Goal: Task Accomplishment & Management: Manage account settings

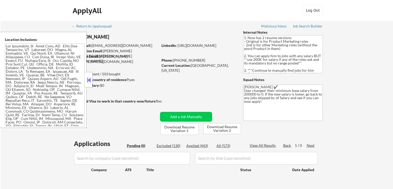
click at [90, 81] on button at bounding box center [89, 80] width 6 height 8
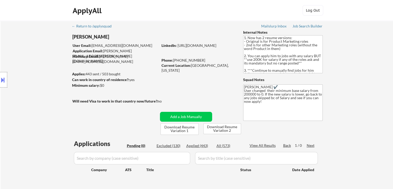
click at [135, 121] on div "← Return to /applysquad Mailslurp Inbox Job Search Builder [PERSON_NAME] User E…" at bounding box center [197, 107] width 258 height 173
drag, startPoint x: 111, startPoint y: 87, endPoint x: 88, endPoint y: 82, distance: 23.3
click at [88, 82] on body "← Return to /applysquad Mailslurp Inbox Job Search Builder [PERSON_NAME] User E…" at bounding box center [196, 94] width 393 height 189
click at [33, 87] on div "Location Inclusions:" at bounding box center [46, 80] width 92 height 96
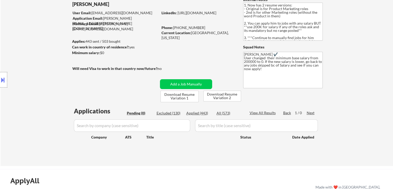
scroll to position [52, 0]
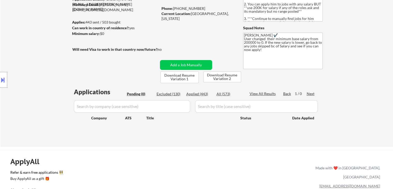
click at [338, 81] on div "← Return to /applysquad Mailslurp Inbox Job Search Builder [PERSON_NAME] User E…" at bounding box center [197, 57] width 392 height 177
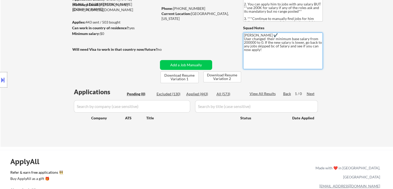
drag, startPoint x: 261, startPoint y: 54, endPoint x: 239, endPoint y: 34, distance: 29.8
click at [239, 34] on div "← Return to /applysquad Mailslurp Inbox Job Search Builder [PERSON_NAME] User E…" at bounding box center [197, 55] width 258 height 173
click at [391, 67] on div "← Return to /applysquad Mailslurp Inbox Job Search Builder [PERSON_NAME] User E…" at bounding box center [197, 57] width 392 height 177
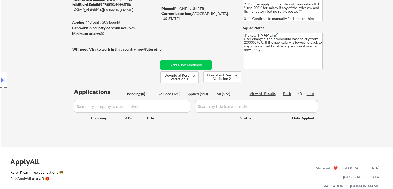
click at [369, 69] on div "← Return to /applysquad Mailslurp Inbox Job Search Builder [PERSON_NAME] User E…" at bounding box center [197, 57] width 392 height 177
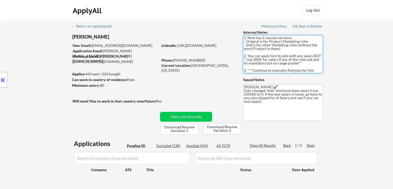
click at [283, 57] on textarea "1. Now has 2 resume versions: - Original is for Product Marketing roles - 2nd i…" at bounding box center [283, 54] width 80 height 38
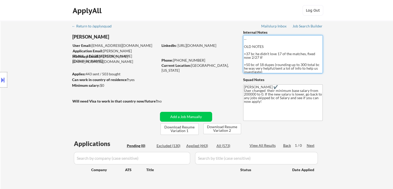
scroll to position [83, 0]
drag, startPoint x: 266, startPoint y: 69, endPoint x: 243, endPoint y: 64, distance: 24.4
click at [243, 64] on div "← Return to /applysquad Mailslurp Inbox Job Search Builder [PERSON_NAME] User E…" at bounding box center [197, 107] width 258 height 173
click at [290, 52] on textarea "1. Now has 2 resume versions: - Original is for Product Marketing roles - 2nd i…" at bounding box center [283, 54] width 80 height 38
drag, startPoint x: 364, startPoint y: 91, endPoint x: 355, endPoint y: 95, distance: 9.8
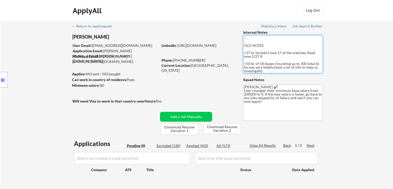
click at [365, 89] on div "← Return to /applysquad Mailslurp Inbox Job Search Builder [PERSON_NAME] User E…" at bounding box center [197, 109] width 392 height 177
click at [360, 100] on div "← Return to /applysquad Mailslurp Inbox Job Search Builder [PERSON_NAME] User E…" at bounding box center [197, 109] width 392 height 177
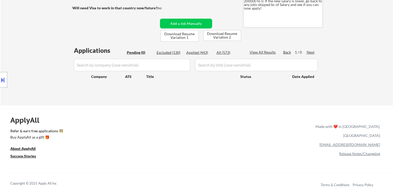
scroll to position [129, 0]
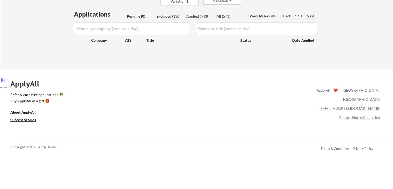
click at [249, 86] on div "ApplyAll Refer & earn free applications 👯‍♀️ Buy ApplyAll as a gift 🎁 About App…" at bounding box center [196, 117] width 393 height 82
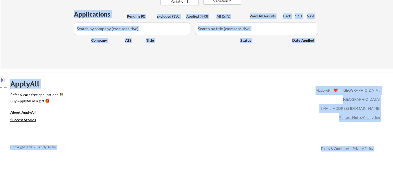
drag, startPoint x: 322, startPoint y: 41, endPoint x: 29, endPoint y: 33, distance: 293.1
click at [29, 34] on div "Location Inclusions:" at bounding box center [46, 80] width 92 height 96
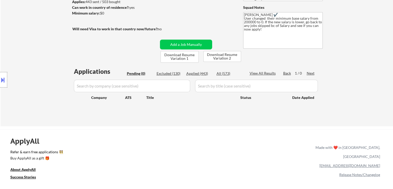
scroll to position [52, 0]
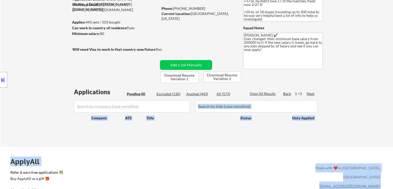
drag, startPoint x: 72, startPoint y: 91, endPoint x: 268, endPoint y: 97, distance: 195.4
click at [268, 97] on body "← Return to /applysquad Mailslurp Inbox Job Search Builder [PERSON_NAME] User E…" at bounding box center [196, 42] width 393 height 189
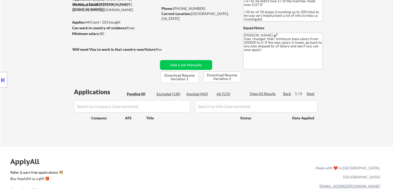
click at [351, 92] on div "← Return to /applysquad Mailslurp Inbox Job Search Builder [PERSON_NAME] User E…" at bounding box center [197, 57] width 392 height 177
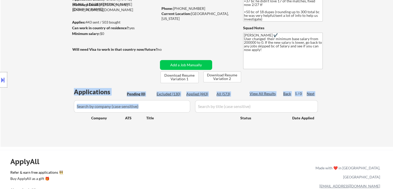
drag, startPoint x: 325, startPoint y: 93, endPoint x: 255, endPoint y: 97, distance: 69.8
click at [255, 97] on div "← Return to /applysquad Mailslurp Inbox Job Search Builder [PERSON_NAME] User E…" at bounding box center [197, 55] width 258 height 173
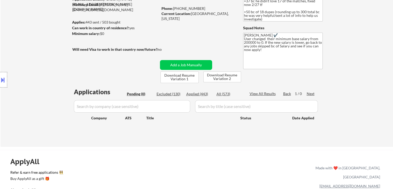
click at [344, 94] on div "← Return to /applysquad Mailslurp Inbox Job Search Builder [PERSON_NAME] User E…" at bounding box center [197, 57] width 392 height 177
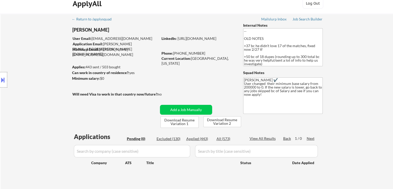
scroll to position [0, 0]
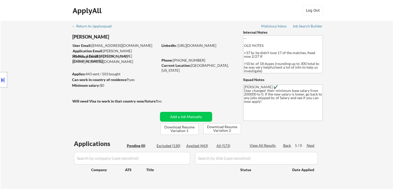
drag, startPoint x: 55, startPoint y: 115, endPoint x: 150, endPoint y: 121, distance: 95.3
click at [55, 115] on div "Location Inclusions:" at bounding box center [46, 80] width 92 height 96
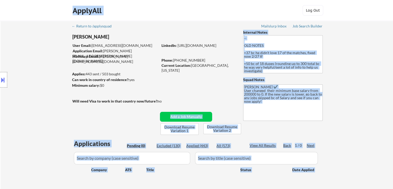
drag, startPoint x: 166, startPoint y: 101, endPoint x: 70, endPoint y: 103, distance: 95.3
click at [72, 103] on body "← Return to /applysquad Mailslurp Inbox Job Search Builder [PERSON_NAME] User E…" at bounding box center [196, 94] width 393 height 189
click at [69, 103] on div "Location Inclusions:" at bounding box center [46, 80] width 92 height 96
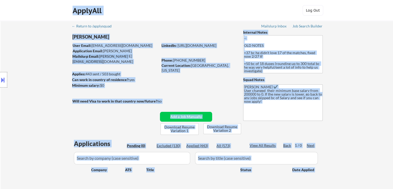
drag, startPoint x: 70, startPoint y: 100, endPoint x: 141, endPoint y: 97, distance: 70.9
click at [141, 97] on body "← Return to /applysquad Mailslurp Inbox Job Search Builder [PERSON_NAME] User E…" at bounding box center [196, 94] width 393 height 189
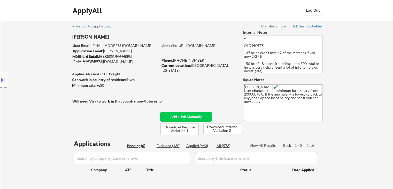
click at [163, 91] on div "← Return to /applysquad Mailslurp Inbox Job Search Builder [PERSON_NAME] User E…" at bounding box center [197, 107] width 258 height 173
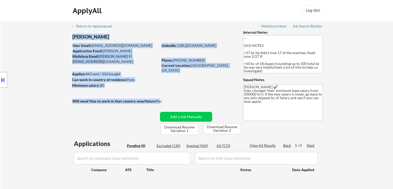
drag, startPoint x: 160, startPoint y: 99, endPoint x: 100, endPoint y: 96, distance: 60.3
click at [100, 96] on div "← Return to /applysquad Mailslurp Inbox Job Search Builder [PERSON_NAME] User E…" at bounding box center [197, 107] width 258 height 173
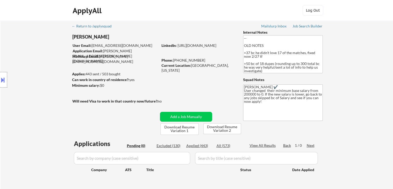
click at [79, 107] on div "Location Inclusions:" at bounding box center [46, 80] width 92 height 96
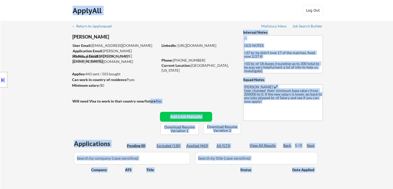
drag, startPoint x: 73, startPoint y: 99, endPoint x: 149, endPoint y: 99, distance: 76.0
click at [149, 99] on body "← Return to /applysquad Mailslurp Inbox Job Search Builder [PERSON_NAME] User E…" at bounding box center [196, 94] width 393 height 189
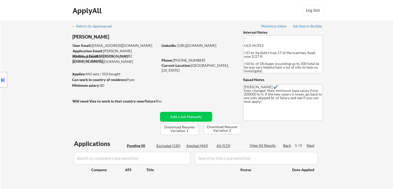
click at [179, 90] on div "← Return to /applysquad Mailslurp Inbox Job Search Builder [PERSON_NAME] User E…" at bounding box center [197, 107] width 258 height 173
drag, startPoint x: 227, startPoint y: 61, endPoint x: 198, endPoint y: 72, distance: 30.2
click at [199, 64] on div "LinkedIn: [URL][DOMAIN_NAME] Phone: [PHONE_NUMBER] Current Location: [GEOGRAPHI…" at bounding box center [198, 55] width 74 height 25
click at [197, 85] on div "← Return to /applysquad Mailslurp Inbox Job Search Builder [PERSON_NAME] User E…" at bounding box center [197, 107] width 258 height 173
drag, startPoint x: 221, startPoint y: 67, endPoint x: 191, endPoint y: 66, distance: 29.5
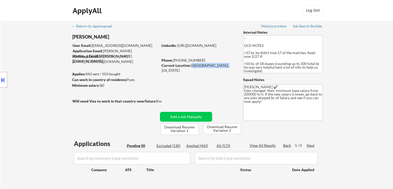
click at [191, 66] on div "Current Location: [GEOGRAPHIC_DATA], [US_STATE]" at bounding box center [197, 68] width 73 height 10
click at [191, 77] on div "← Return to /applysquad Mailslurp Inbox Job Search Builder [PERSON_NAME] User E…" at bounding box center [197, 107] width 258 height 173
click at [354, 85] on div "← Return to /applysquad Mailslurp Inbox Job Search Builder [PERSON_NAME] User E…" at bounding box center [197, 109] width 392 height 177
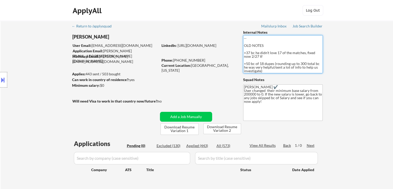
scroll to position [83, 0]
click at [368, 82] on div "← Return to /applysquad Mailslurp Inbox Job Search Builder [PERSON_NAME] User E…" at bounding box center [197, 109] width 392 height 177
drag, startPoint x: 107, startPoint y: 86, endPoint x: 104, endPoint y: 85, distance: 3.6
click at [104, 85] on div "Minimum salary: $0" at bounding box center [115, 85] width 86 height 5
drag, startPoint x: 125, startPoint y: 89, endPoint x: 131, endPoint y: 93, distance: 7.8
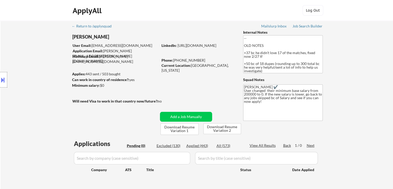
click at [125, 88] on div "← Return to /applysquad Mailslurp Inbox Job Search Builder [PERSON_NAME] User E…" at bounding box center [197, 107] width 258 height 173
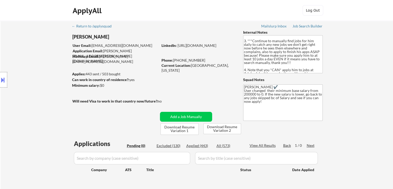
scroll to position [5, 0]
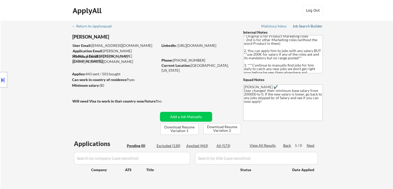
click at [314, 25] on div "Job Search Builder" at bounding box center [307, 26] width 30 height 4
drag, startPoint x: 152, startPoint y: 57, endPoint x: 100, endPoint y: 57, distance: 52.2
click at [100, 57] on div "Mailslurp Email: [PERSON_NAME][EMAIL_ADDRESS][DOMAIN_NAME]" at bounding box center [115, 59] width 86 height 10
click at [150, 73] on div "Applies: 443 sent / 503 bought" at bounding box center [115, 73] width 86 height 5
drag, startPoint x: 30, startPoint y: 88, endPoint x: 7, endPoint y: 73, distance: 27.2
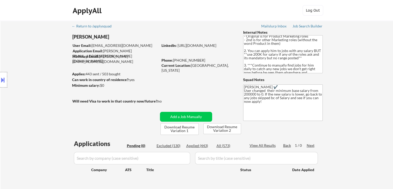
click at [30, 83] on div "Location Inclusions:" at bounding box center [46, 80] width 92 height 96
click at [125, 88] on div "← Return to /applysquad Mailslurp Inbox Job Search Builder [PERSON_NAME] User E…" at bounding box center [197, 107] width 258 height 173
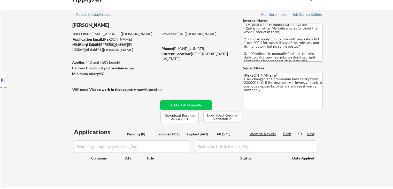
scroll to position [52, 0]
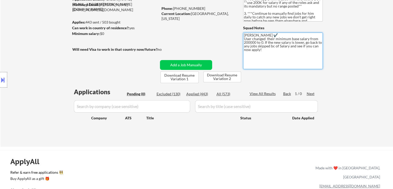
drag, startPoint x: 265, startPoint y: 51, endPoint x: 243, endPoint y: 36, distance: 26.5
click at [243, 36] on textarea "[PERSON_NAME] ✔️ User changed their minimum base salary from 200000 to 0. If th…" at bounding box center [283, 51] width 80 height 36
click at [273, 58] on textarea "[PERSON_NAME] ✔️ User changed their minimum base salary from 200000 to 0. If th…" at bounding box center [283, 51] width 80 height 36
drag, startPoint x: 266, startPoint y: 50, endPoint x: 246, endPoint y: 35, distance: 24.7
click at [246, 35] on textarea "[PERSON_NAME] ✔️ User changed their minimum base salary from 200000 to 0. If th…" at bounding box center [283, 51] width 80 height 36
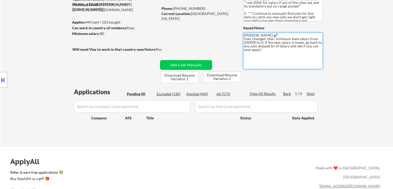
click at [281, 61] on textarea "[PERSON_NAME] ✔️ User changed their minimum base salary from 200000 to 0. If th…" at bounding box center [283, 51] width 80 height 36
drag, startPoint x: 274, startPoint y: 53, endPoint x: 251, endPoint y: 41, distance: 25.8
click at [251, 41] on textarea "[PERSON_NAME] ✔️ User changed their minimum base salary from 200000 to 0. If th…" at bounding box center [283, 51] width 80 height 36
click at [258, 49] on textarea "[PERSON_NAME] ✔️ User changed their minimum base salary from 200000 to 0. If th…" at bounding box center [283, 51] width 80 height 36
drag, startPoint x: 257, startPoint y: 47, endPoint x: 268, endPoint y: 52, distance: 11.6
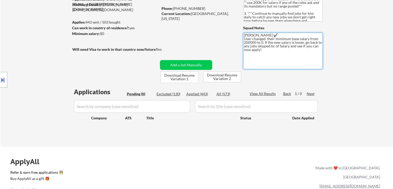
click at [268, 52] on textarea "[PERSON_NAME] ✔️ User changed their minimum base salary from 200000 to 0. If th…" at bounding box center [283, 51] width 80 height 36
click at [271, 56] on textarea "[PERSON_NAME] ✔️ User changed their minimum base salary from 200000 to 0. If th…" at bounding box center [283, 51] width 80 height 36
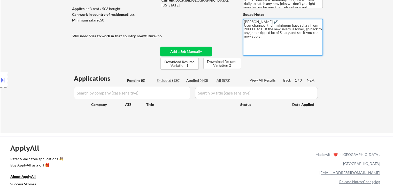
scroll to position [78, 0]
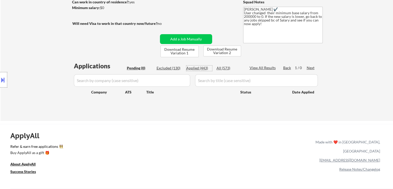
click at [201, 68] on div "Applied (443)" at bounding box center [199, 67] width 26 height 5
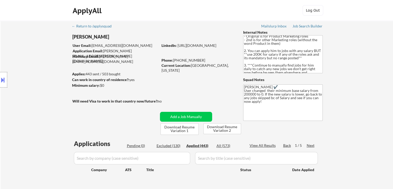
scroll to position [18, 0]
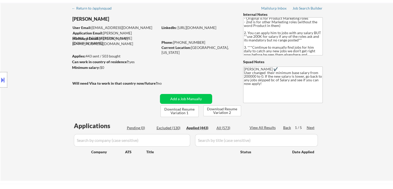
click at [114, 134] on input "input" at bounding box center [132, 140] width 116 height 12
paste input "Postman"
type input "Postman"
select select ""applied""
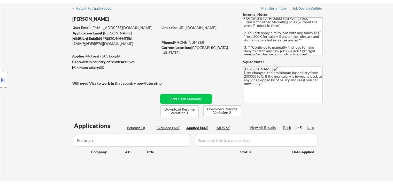
select select ""applied""
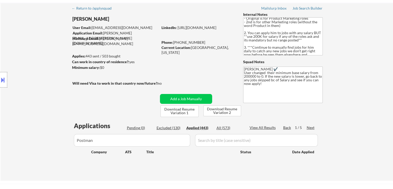
select select ""applied""
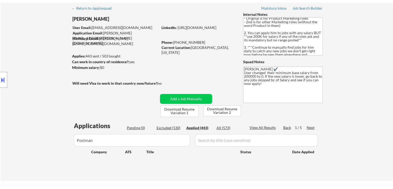
select select ""applied""
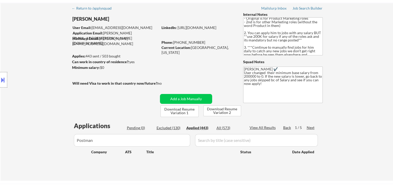
select select ""applied""
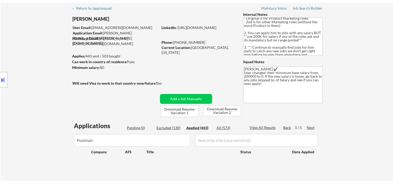
select select ""applied""
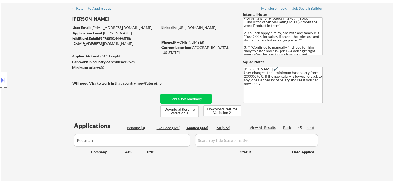
select select ""applied""
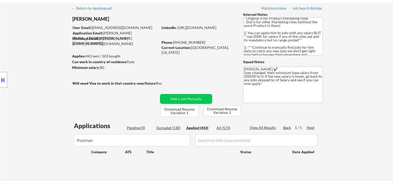
select select ""applied""
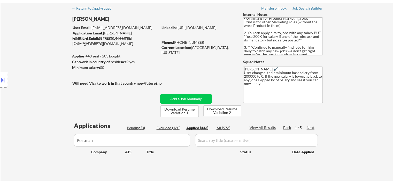
select select ""applied""
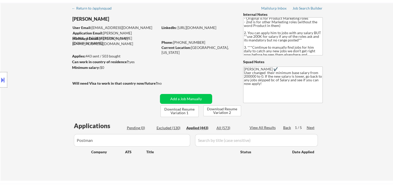
select select ""applied""
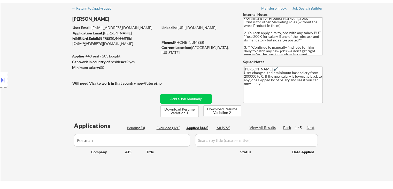
select select ""applied""
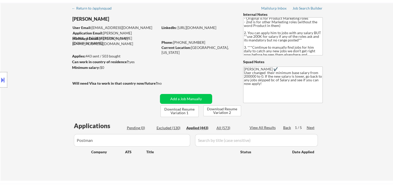
select select ""applied""
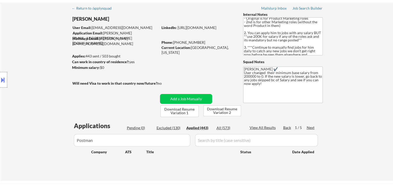
select select ""applied""
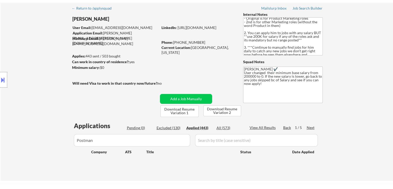
select select ""applied""
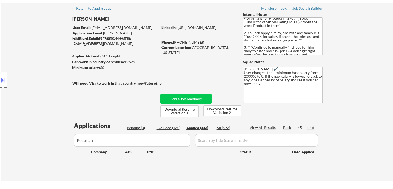
select select ""applied""
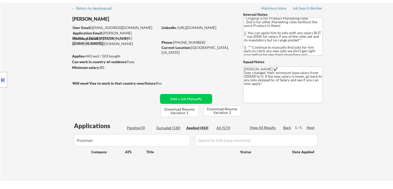
select select ""applied""
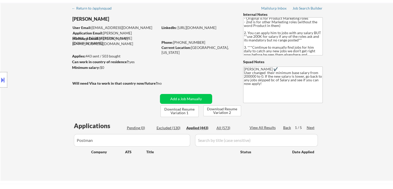
select select ""applied""
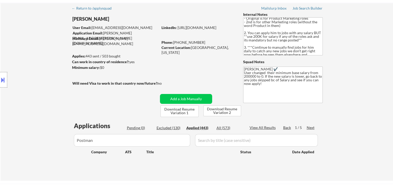
select select ""applied""
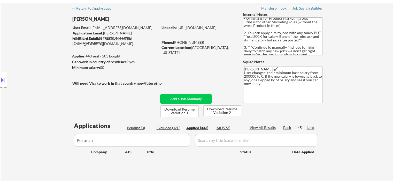
select select ""applied""
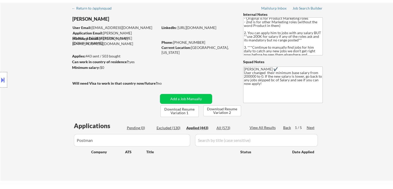
select select ""applied""
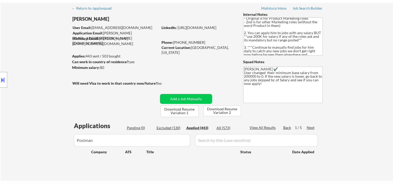
select select ""applied""
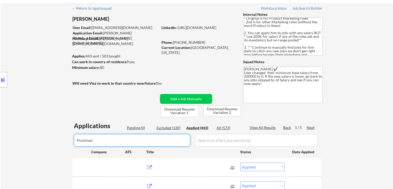
scroll to position [26, 0]
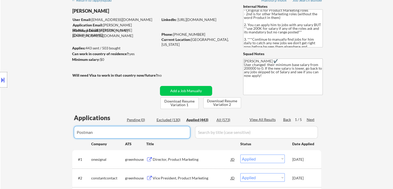
click at [105, 131] on input "input" at bounding box center [132, 132] width 116 height 12
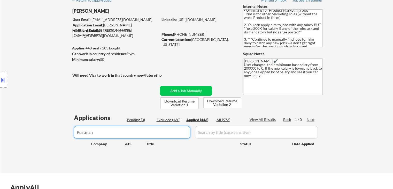
type input "Postman"
click at [0, 82] on button at bounding box center [3, 79] width 6 height 9
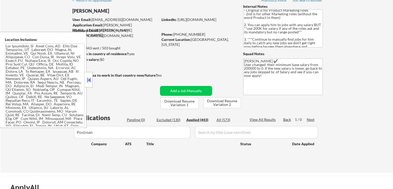
click at [134, 119] on div "Pending (0)" at bounding box center [140, 119] width 26 height 5
click at [185, 91] on button "Add a Job Manually" at bounding box center [186, 91] width 52 height 10
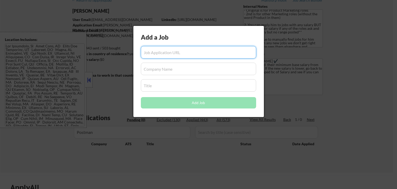
click at [184, 62] on div "Add a Job Add Job" at bounding box center [198, 71] width 130 height 91
paste input "[URL][DOMAIN_NAME]"
type input "[URL][DOMAIN_NAME]"
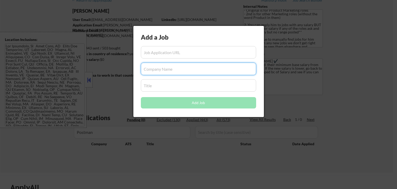
scroll to position [0, 0]
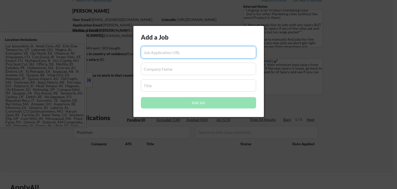
click at [191, 53] on input "input" at bounding box center [198, 52] width 115 height 12
paste input "[URL][DOMAIN_NAME]"
type input "[URL][DOMAIN_NAME]"
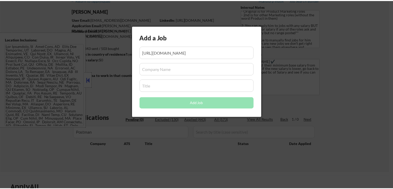
scroll to position [0, 0]
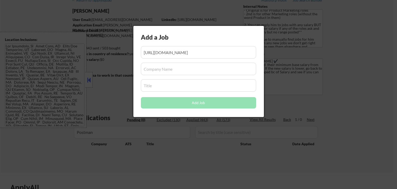
click at [172, 68] on input "input" at bounding box center [198, 69] width 115 height 12
paste input "Postman"
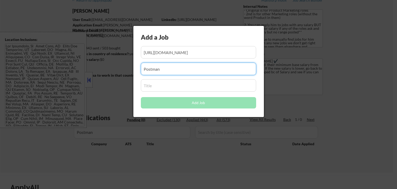
type input "Postman"
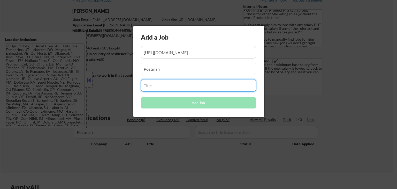
click at [163, 87] on input "input" at bounding box center [198, 85] width 115 height 12
paste input "Head of Enterprise Product Marketing"
type input "Head of Enterprise Product Marketing"
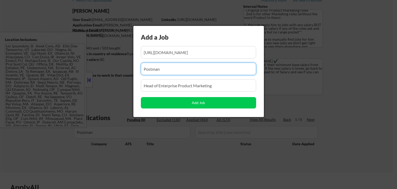
click at [188, 64] on input "input" at bounding box center [198, 69] width 115 height 12
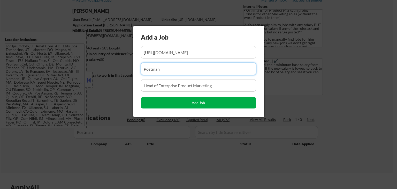
click at [182, 100] on button "Add Job" at bounding box center [198, 102] width 115 height 11
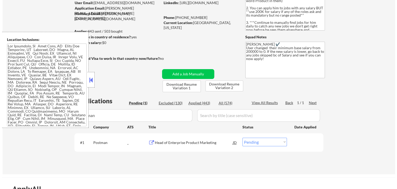
scroll to position [52, 0]
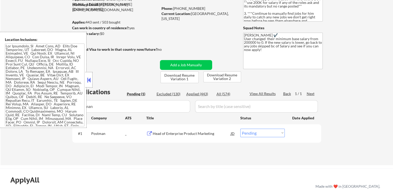
drag, startPoint x: 269, startPoint y: 133, endPoint x: 266, endPoint y: 138, distance: 5.6
click at [269, 133] on select "Choose an option... Pending Applied Excluded (Questions) Excluded (Expired) Exc…" at bounding box center [262, 132] width 44 height 9
select select ""applied""
click at [240, 128] on select "Choose an option... Pending Applied Excluded (Questions) Excluded (Expired) Exc…" at bounding box center [262, 132] width 44 height 9
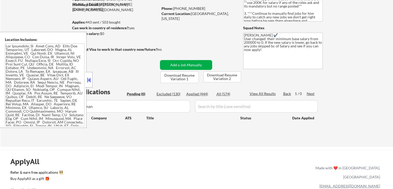
click at [185, 61] on button "Add a Job Manually" at bounding box center [186, 65] width 52 height 10
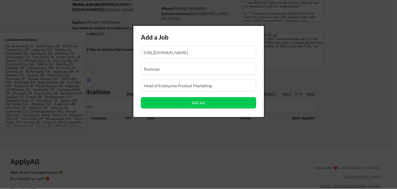
scroll to position [0, 1]
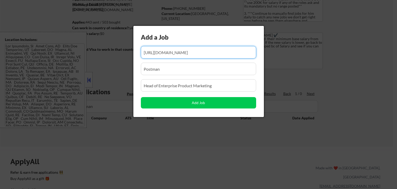
click at [197, 54] on input "input" at bounding box center [198, 52] width 115 height 12
paste input "[URL][DOMAIN_NAME]"
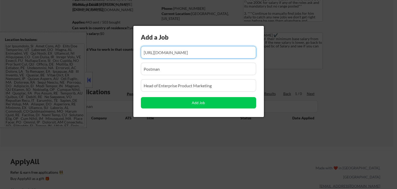
type input "[URL][DOMAIN_NAME]"
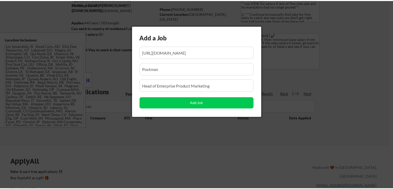
scroll to position [0, 0]
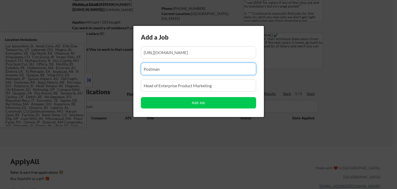
drag, startPoint x: 165, startPoint y: 66, endPoint x: 53, endPoint y: 83, distance: 113.1
click at [55, 82] on body "← Return to /applysquad Mailslurp Inbox Job Search Builder [PERSON_NAME] User E…" at bounding box center [198, 42] width 397 height 189
paste input "Pump"
type input "Pump"
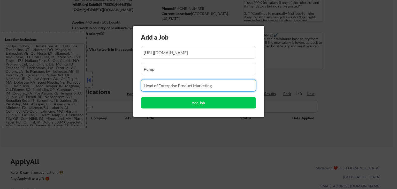
drag, startPoint x: 221, startPoint y: 88, endPoint x: 75, endPoint y: 104, distance: 147.1
click at [75, 104] on body "← Return to /applysquad Mailslurp Inbox Job Search Builder [PERSON_NAME] User E…" at bounding box center [198, 42] width 397 height 189
paste input "Head of Marketing"
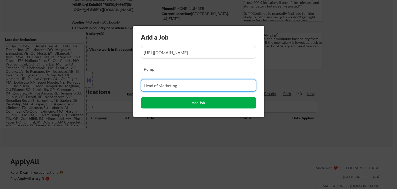
type input "Head of Marketing"
click at [203, 102] on button "Add Job" at bounding box center [198, 102] width 115 height 11
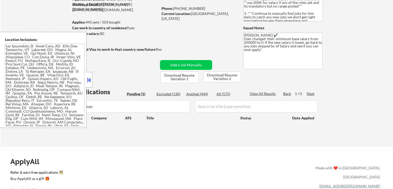
click at [88, 82] on button at bounding box center [89, 80] width 6 height 8
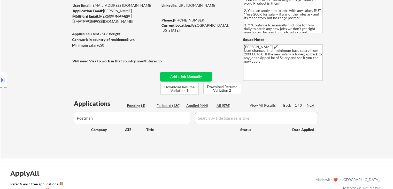
scroll to position [52, 0]
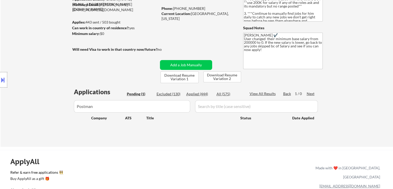
click at [135, 94] on div "Pending (1)" at bounding box center [140, 93] width 26 height 5
drag, startPoint x: 103, startPoint y: 107, endPoint x: 5, endPoint y: 124, distance: 99.2
click at [5, 124] on body "← Return to /applysquad Mailslurp Inbox Job Search Builder [PERSON_NAME] User E…" at bounding box center [196, 42] width 393 height 189
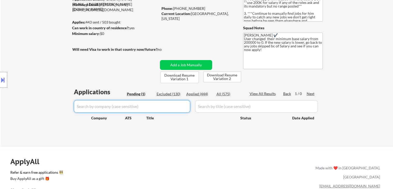
select select ""pending""
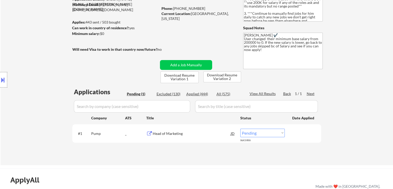
drag, startPoint x: 50, startPoint y: 111, endPoint x: 173, endPoint y: 160, distance: 132.2
click at [51, 111] on div "Location Inclusions:" at bounding box center [46, 80] width 92 height 96
click at [264, 131] on select "Choose an option... Pending Applied Excluded (Questions) Excluded (Expired) Exc…" at bounding box center [262, 132] width 44 height 9
select select ""applied""
click at [240, 128] on select "Choose an option... Pending Applied Excluded (Questions) Excluded (Expired) Exc…" at bounding box center [262, 132] width 44 height 9
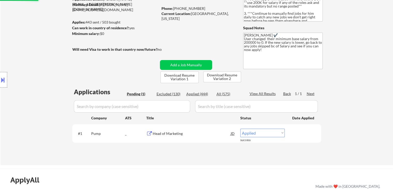
click at [59, 58] on div "Location Inclusions:" at bounding box center [46, 80] width 92 height 96
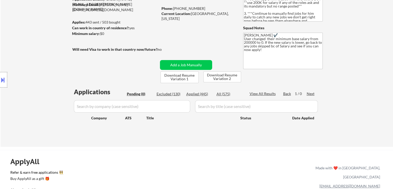
scroll to position [0, 0]
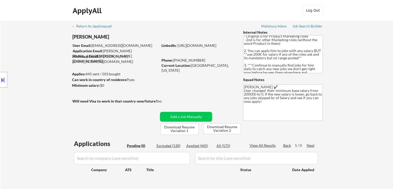
click at [194, 145] on div "Applied (445)" at bounding box center [199, 145] width 26 height 5
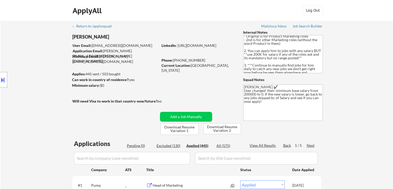
click at [124, 156] on input "input" at bounding box center [132, 158] width 116 height 12
paste input "airwallex"
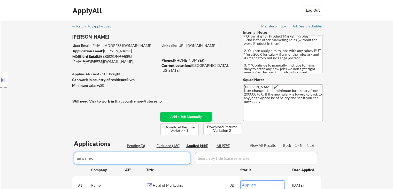
type input "airwallex"
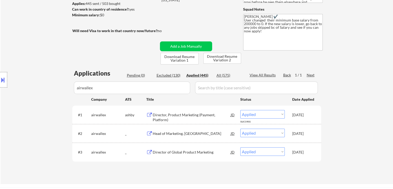
scroll to position [78, 0]
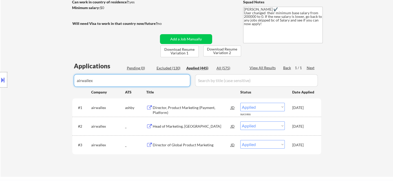
click at [0, 77] on body "← Return to /applysquad Mailslurp Inbox Job Search Builder [PERSON_NAME] User E…" at bounding box center [196, 16] width 393 height 189
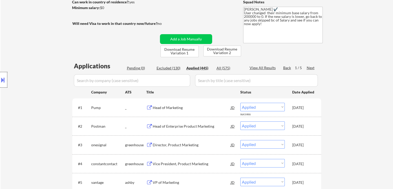
click at [0, 83] on div at bounding box center [3, 80] width 7 height 16
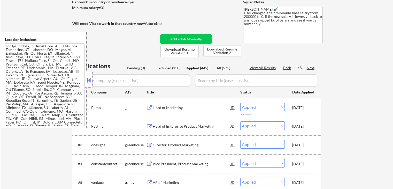
click at [89, 81] on button at bounding box center [89, 80] width 6 height 8
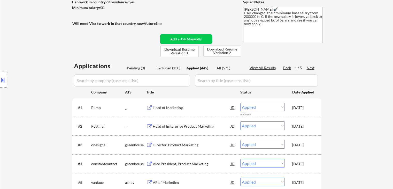
click at [164, 78] on input "input" at bounding box center [132, 80] width 116 height 12
paste input "[GEOGRAPHIC_DATA]"
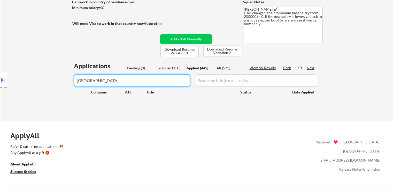
drag, startPoint x: 121, startPoint y: 82, endPoint x: 0, endPoint y: 110, distance: 124.1
click at [0, 110] on body "← Return to /applysquad Mailslurp Inbox Job Search Builder [PERSON_NAME] User E…" at bounding box center [196, 16] width 393 height 189
paste input "conviva"
type input "conviva"
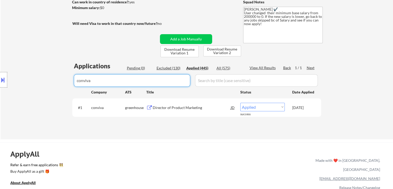
drag, startPoint x: 114, startPoint y: 83, endPoint x: 0, endPoint y: 102, distance: 115.5
click at [0, 102] on body "← Return to /applysquad Mailslurp Inbox Job Search Builder [PERSON_NAME] User E…" at bounding box center [196, 16] width 393 height 189
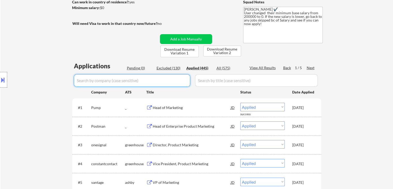
click at [14, 90] on div "Location Inclusions:" at bounding box center [46, 80] width 92 height 96
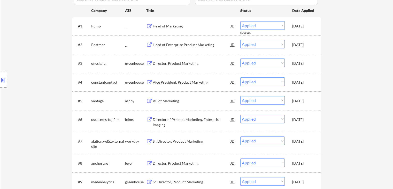
scroll to position [155, 0]
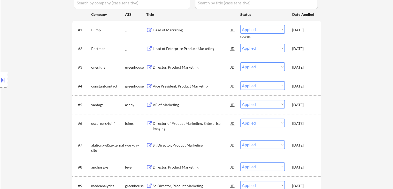
click at [54, 54] on div "Location Inclusions:" at bounding box center [46, 80] width 92 height 96
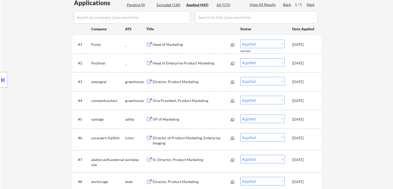
scroll to position [52, 0]
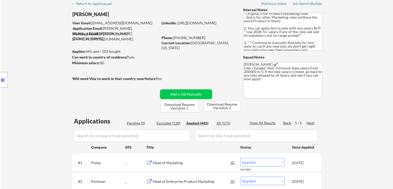
scroll to position [20, 0]
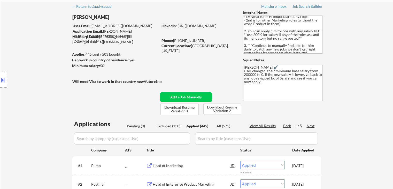
click at [27, 74] on div "Location Inclusions:" at bounding box center [46, 80] width 92 height 96
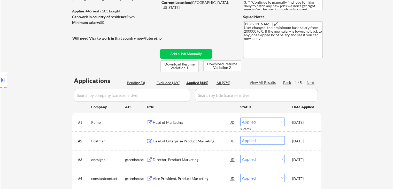
scroll to position [71, 0]
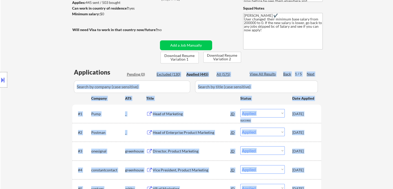
drag, startPoint x: 79, startPoint y: 73, endPoint x: 148, endPoint y: 73, distance: 68.5
click at [148, 73] on body "← Return to /applysquad Mailslurp Inbox Job Search Builder [PERSON_NAME] User E…" at bounding box center [196, 23] width 393 height 189
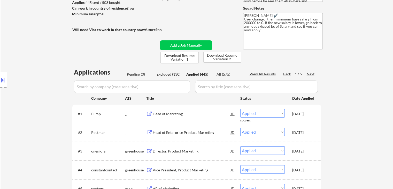
click at [116, 72] on div "Applications" at bounding box center [99, 72] width 51 height 6
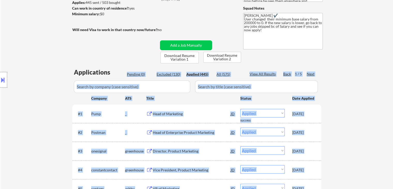
drag, startPoint x: 112, startPoint y: 73, endPoint x: 68, endPoint y: 71, distance: 43.5
click at [75, 72] on body "← Return to /applysquad Mailslurp Inbox Job Search Builder [PERSON_NAME] User E…" at bounding box center [196, 23] width 393 height 189
click at [61, 68] on div "Location Inclusions:" at bounding box center [46, 80] width 92 height 96
drag, startPoint x: 83, startPoint y: 72, endPoint x: 138, endPoint y: 72, distance: 54.5
click at [138, 72] on body "← Return to /applysquad Mailslurp Inbox Job Search Builder [PERSON_NAME] User E…" at bounding box center [196, 23] width 393 height 189
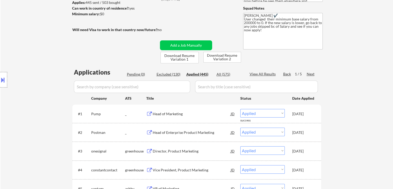
click at [114, 75] on div "Applications" at bounding box center [99, 72] width 51 height 6
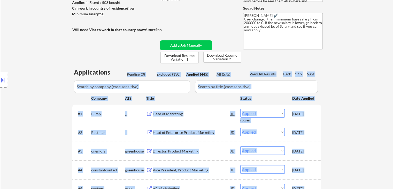
drag, startPoint x: 108, startPoint y: 73, endPoint x: 86, endPoint y: 74, distance: 22.0
click at [86, 74] on body "← Return to /applysquad Mailslurp Inbox Job Search Builder [PERSON_NAME] User E…" at bounding box center [196, 23] width 393 height 189
click at [62, 76] on div "Location Inclusions:" at bounding box center [46, 80] width 92 height 96
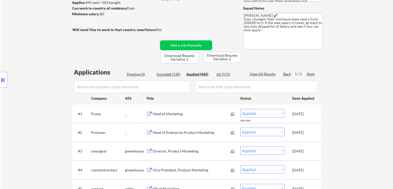
click at [60, 59] on div "Location Inclusions:" at bounding box center [46, 80] width 92 height 96
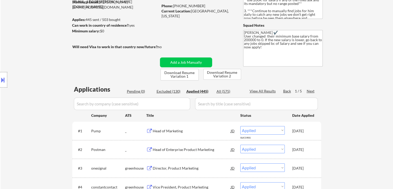
scroll to position [45, 0]
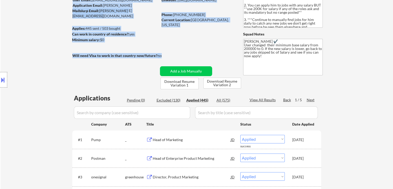
drag, startPoint x: 167, startPoint y: 56, endPoint x: 144, endPoint y: 59, distance: 23.2
click at [128, 57] on div "Will need Visa to work in that country now/future?:" at bounding box center [115, 55] width 87 height 5
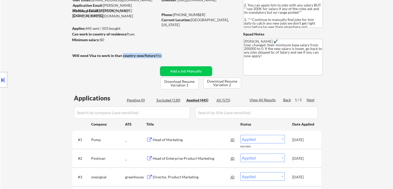
drag, startPoint x: 122, startPoint y: 56, endPoint x: 161, endPoint y: 53, distance: 39.6
click at [161, 53] on div "Will need Visa to work in that country now/future?: no" at bounding box center [122, 55] width 100 height 5
click at [164, 53] on div "no" at bounding box center [165, 55] width 15 height 5
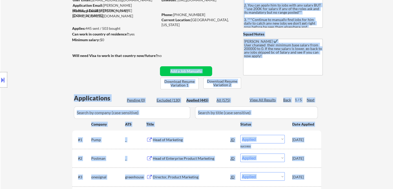
drag, startPoint x: 163, startPoint y: 55, endPoint x: 73, endPoint y: 55, distance: 89.6
click at [73, 55] on body "← Return to /applysquad Mailslurp Inbox Job Search Builder [PERSON_NAME] User E…" at bounding box center [196, 49] width 393 height 189
click at [73, 55] on div "Location Inclusions:" at bounding box center [46, 80] width 92 height 96
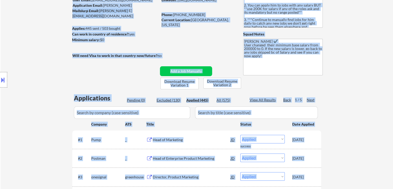
click at [224, 53] on body "← Return to /applysquad Mailslurp Inbox Job Search Builder [PERSON_NAME] User E…" at bounding box center [196, 49] width 393 height 189
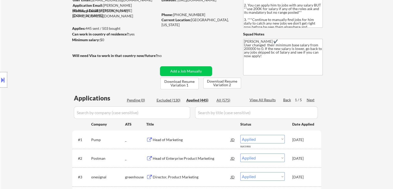
drag, startPoint x: 151, startPoint y: 10, endPoint x: 99, endPoint y: 10, distance: 51.2
click at [99, 10] on div "Mailslurp Email: [PERSON_NAME][EMAIL_ADDRESS][DOMAIN_NAME]" at bounding box center [115, 13] width 86 height 10
drag, startPoint x: 122, startPoint y: 28, endPoint x: 86, endPoint y: 28, distance: 35.7
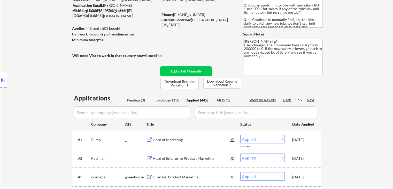
click at [86, 28] on div "Applies: 445 sent / 503 bought" at bounding box center [115, 28] width 86 height 5
drag, startPoint x: 149, startPoint y: 43, endPoint x: 92, endPoint y: 50, distance: 57.6
drag, startPoint x: 109, startPoint y: 40, endPoint x: 99, endPoint y: 40, distance: 9.3
click at [99, 40] on div "Minimum salary: $0" at bounding box center [115, 39] width 86 height 5
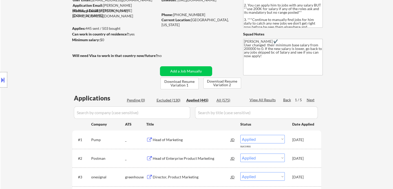
click at [102, 42] on div "Minimum salary: $0" at bounding box center [115, 39] width 86 height 5
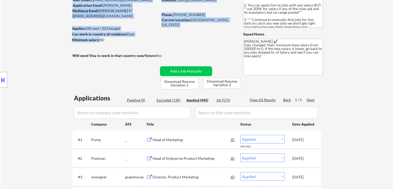
drag, startPoint x: 99, startPoint y: 39, endPoint x: 189, endPoint y: 47, distance: 89.7
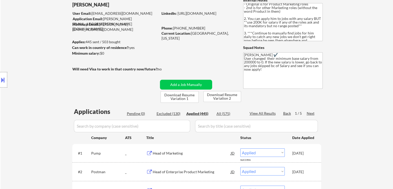
scroll to position [20, 0]
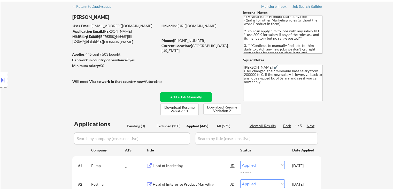
click at [262, 45] on textarea "1. Now has 2 resume versions: - Original is for Product Marketing roles - 2nd i…" at bounding box center [283, 35] width 80 height 38
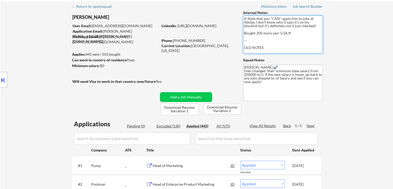
scroll to position [83, 0]
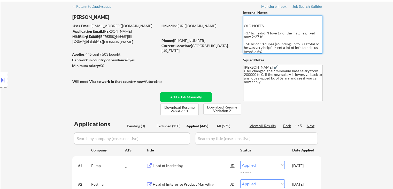
drag, startPoint x: 265, startPoint y: 36, endPoint x: 241, endPoint y: 34, distance: 23.7
drag, startPoint x: 138, startPoint y: 62, endPoint x: 103, endPoint y: 61, distance: 34.4
click at [103, 61] on div "Can work in country of residence?: yes" at bounding box center [114, 59] width 84 height 5
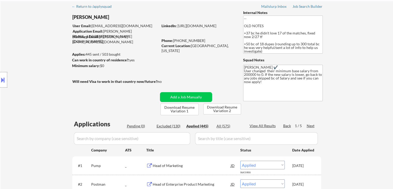
drag, startPoint x: 137, startPoint y: 57, endPoint x: 101, endPoint y: 60, distance: 35.6
click at [101, 60] on div "[PERSON_NAME] User Email: [PERSON_NAME][EMAIL_ADDRESS][DOMAIN_NAME] Application…" at bounding box center [156, 62] width 169 height 105
drag, startPoint x: 119, startPoint y: 62, endPoint x: 115, endPoint y: 62, distance: 4.4
click at [119, 62] on strong "Can work in country of residence?:" at bounding box center [100, 60] width 57 height 4
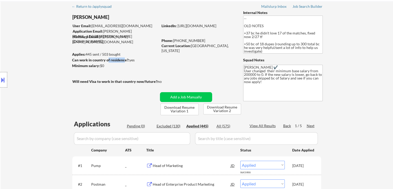
drag, startPoint x: 108, startPoint y: 61, endPoint x: 123, endPoint y: 60, distance: 15.2
click at [123, 60] on strong "Can work in country of residence?:" at bounding box center [100, 60] width 57 height 4
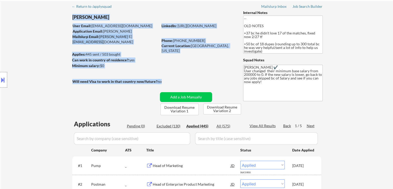
drag, startPoint x: 167, startPoint y: 83, endPoint x: 144, endPoint y: 85, distance: 23.1
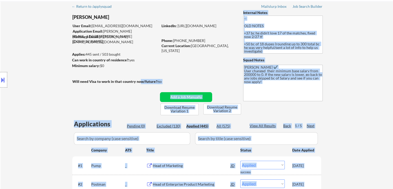
drag, startPoint x: 83, startPoint y: 82, endPoint x: 140, endPoint y: 81, distance: 56.8
click at [140, 81] on body "← Return to /applysquad Mailslurp Inbox Job Search Builder [PERSON_NAME] User E…" at bounding box center [196, 74] width 393 height 189
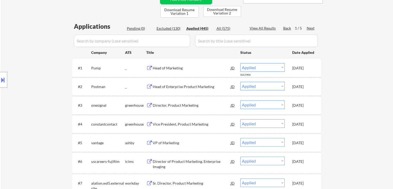
scroll to position [123, 0]
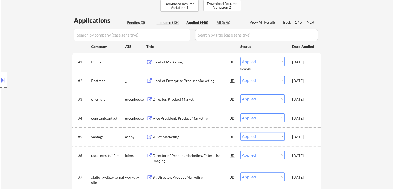
click at [18, 92] on div "Location Inclusions:" at bounding box center [46, 80] width 92 height 96
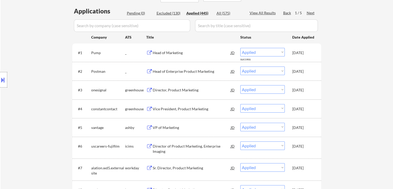
scroll to position [149, 0]
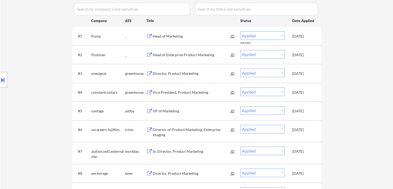
click at [30, 69] on div "Location Inclusions:" at bounding box center [46, 80] width 92 height 96
drag, startPoint x: 362, startPoint y: 49, endPoint x: 379, endPoint y: 1, distance: 50.7
